Goal: Transaction & Acquisition: Purchase product/service

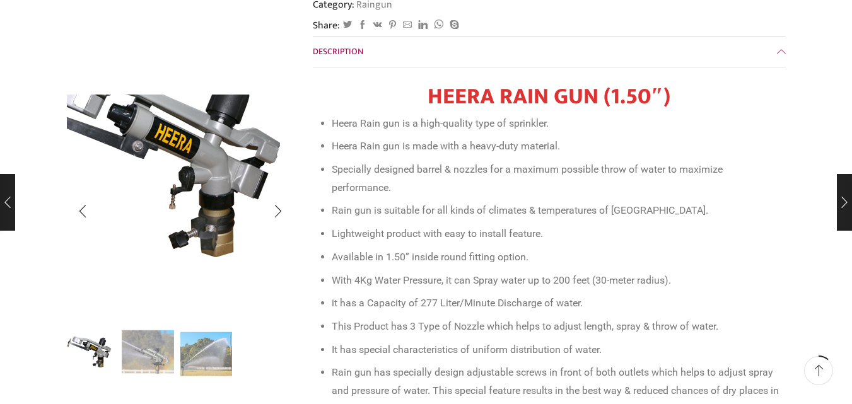
scroll to position [315, 0]
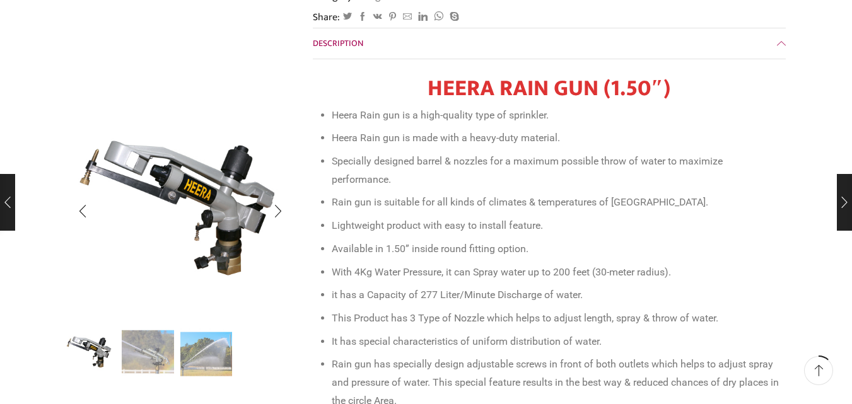
click at [152, 356] on img "2 / 3" at bounding box center [148, 352] width 52 height 52
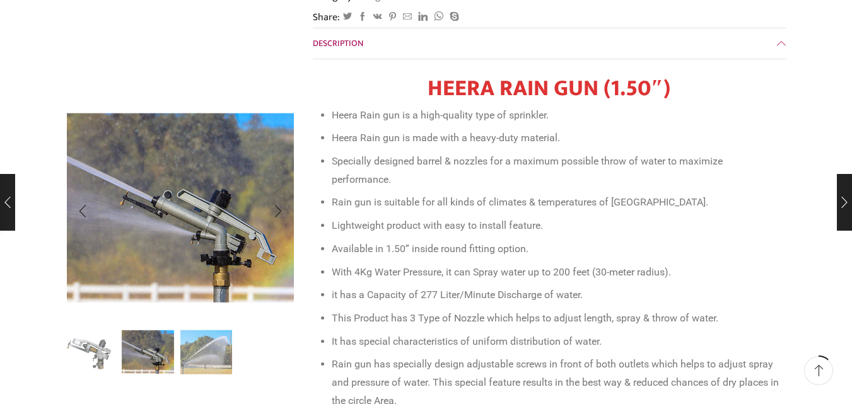
click at [209, 358] on img "3 / 3" at bounding box center [206, 352] width 52 height 52
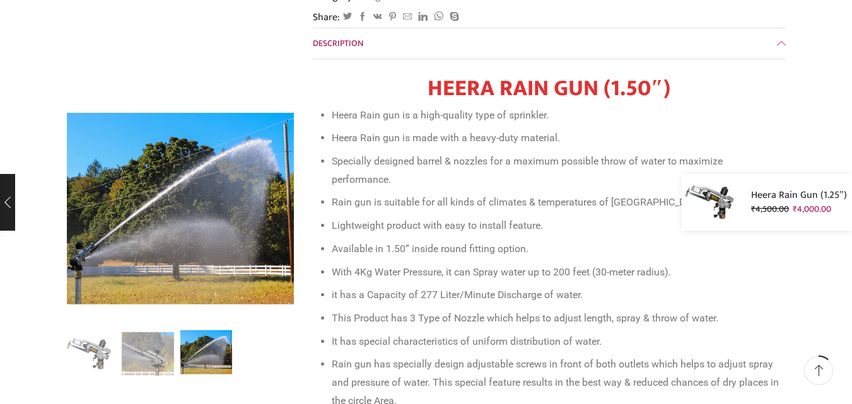
click at [850, 205] on div "Heera Rain Gun (1.25″) ₹ 4,500.00 Original price was: ₹4,500.00. ₹ 4,000.00 Cur…" at bounding box center [767, 202] width 170 height 57
click at [847, 205] on p "₹ 4,500.00 Original price was: ₹4,500.00. ₹ 4,000.00 Current price is: ₹4,000.0…" at bounding box center [799, 210] width 96 height 14
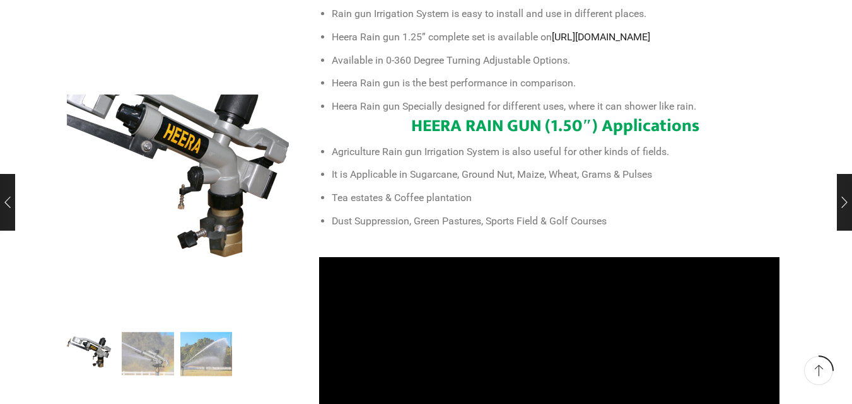
scroll to position [757, 0]
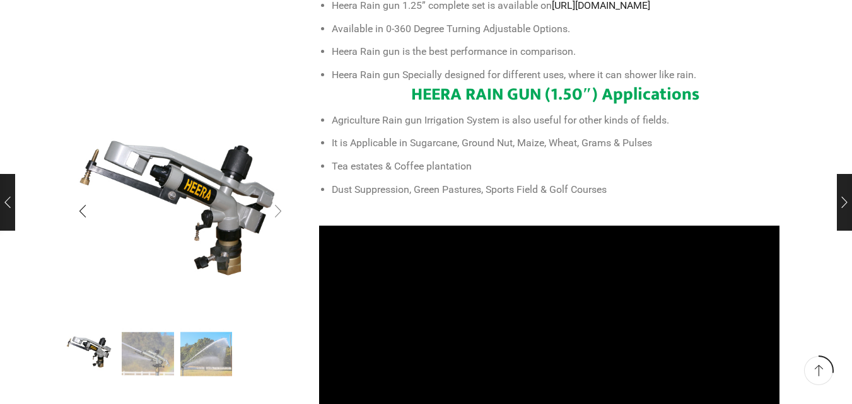
click at [279, 213] on div "Next slide" at bounding box center [278, 212] width 32 height 32
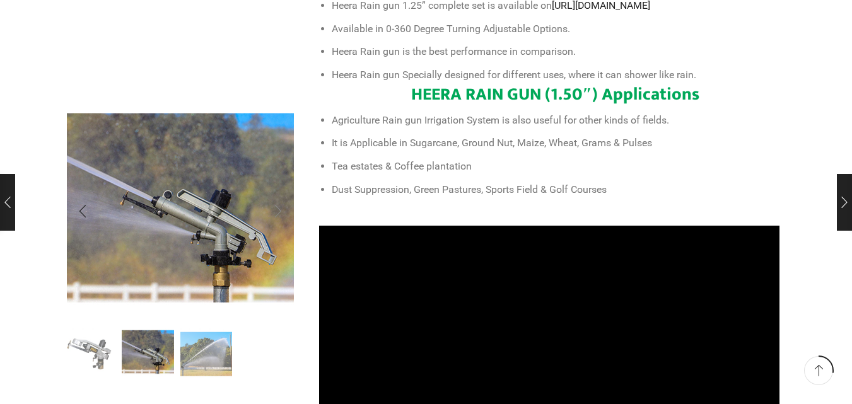
click at [279, 213] on div "Next slide" at bounding box center [278, 212] width 32 height 32
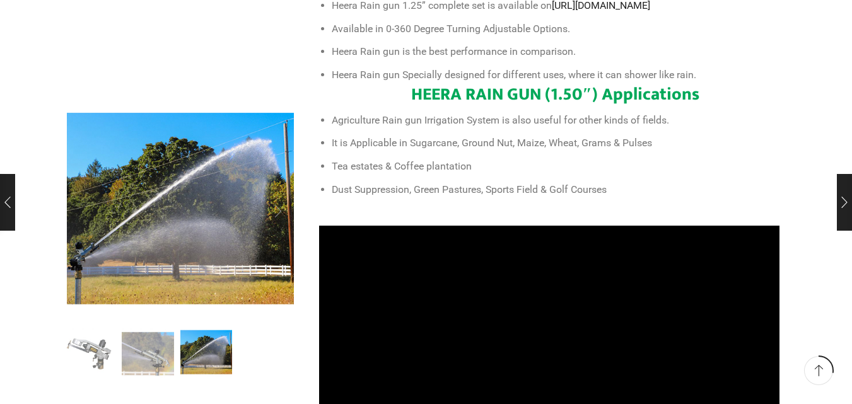
click at [278, 211] on div "Next slide" at bounding box center [278, 212] width 32 height 32
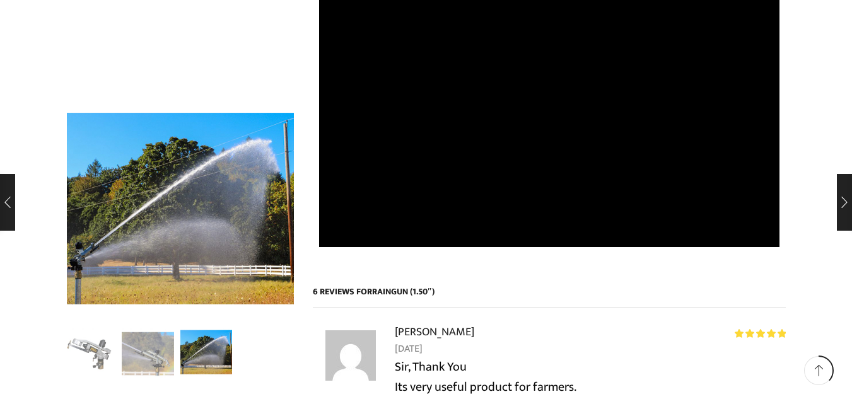
scroll to position [1009, 0]
